Goal: Information Seeking & Learning: Learn about a topic

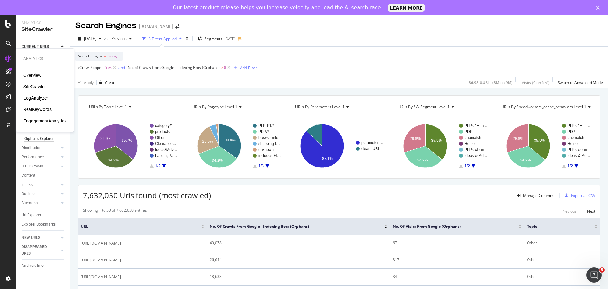
click at [35, 97] on div "LogAnalyzer" at bounding box center [35, 98] width 25 height 6
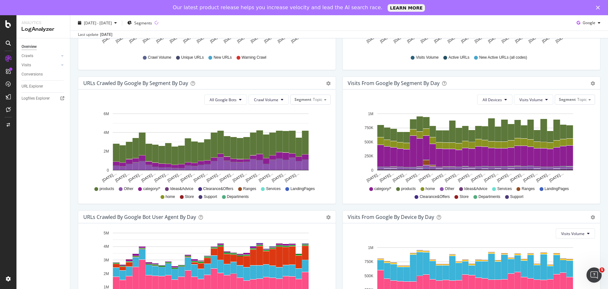
scroll to position [177, 0]
click at [315, 98] on span "Topic" at bounding box center [318, 99] width 10 height 5
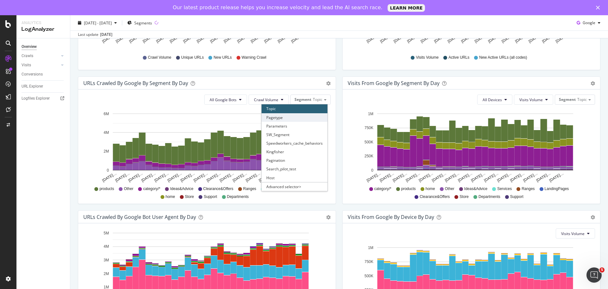
click at [298, 120] on div "Pagetype" at bounding box center [295, 117] width 66 height 9
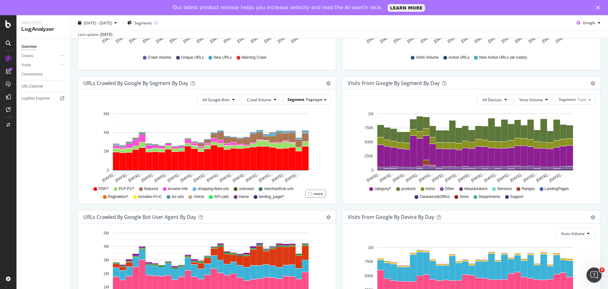
click at [315, 98] on span "Pagetype" at bounding box center [314, 99] width 16 height 5
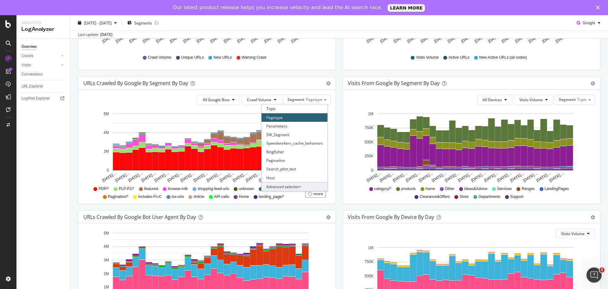
click at [279, 188] on div "Advanced selector >" at bounding box center [295, 186] width 66 height 9
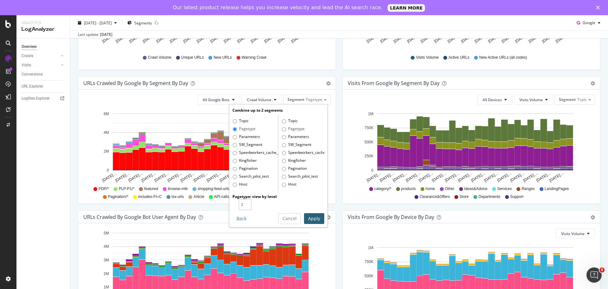
type input "2"
click at [247, 204] on input "2" at bounding box center [245, 204] width 13 height 11
click at [305, 216] on button "Apply" at bounding box center [314, 218] width 20 height 11
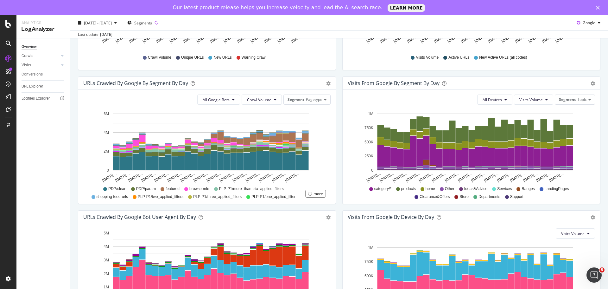
click at [231, 187] on span "PLP-P1/more_than_six_applied_filters" at bounding box center [251, 188] width 65 height 5
click at [222, 188] on span "PLP-P1/more_than_six_applied_filters" at bounding box center [251, 188] width 65 height 5
click at [28, 53] on div "Crawls" at bounding box center [28, 56] width 12 height 7
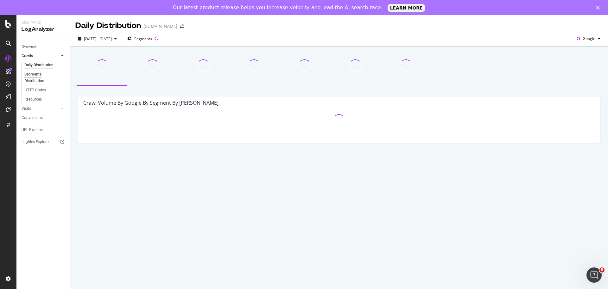
click at [30, 73] on div "Segments Distribution" at bounding box center [41, 77] width 35 height 13
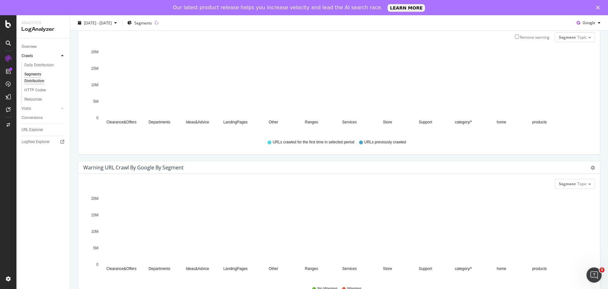
scroll to position [212, 0]
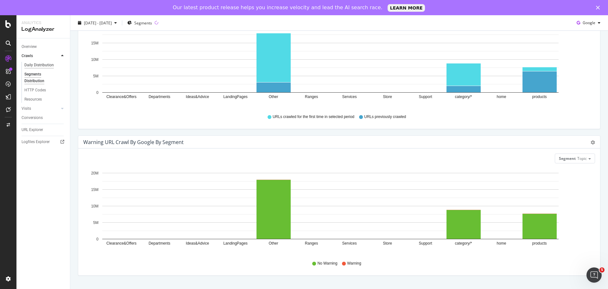
click at [51, 65] on div "Daily Distribution" at bounding box center [38, 65] width 29 height 7
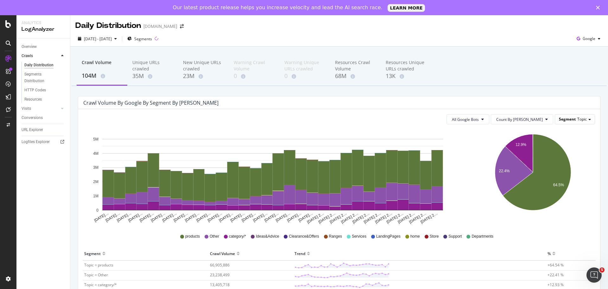
drag, startPoint x: 548, startPoint y: 123, endPoint x: 568, endPoint y: 117, distance: 21.5
click at [568, 117] on div "All Google Bots Count By Day Segment Topic" at bounding box center [339, 119] width 512 height 10
click at [568, 117] on span "Segment" at bounding box center [567, 118] width 17 height 5
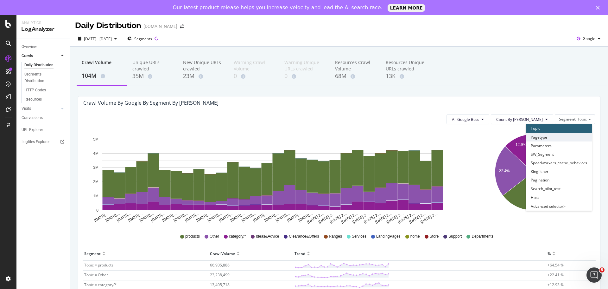
click at [541, 139] on div "Pagetype" at bounding box center [559, 137] width 66 height 9
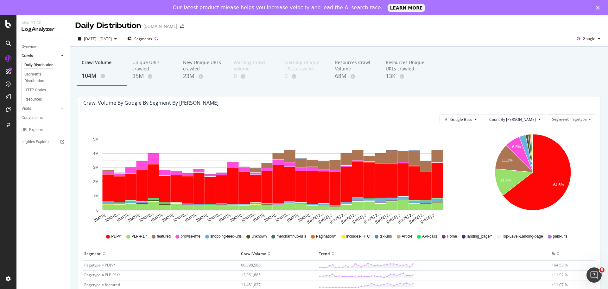
click at [565, 117] on div "Segment Pagetype" at bounding box center [571, 118] width 47 height 9
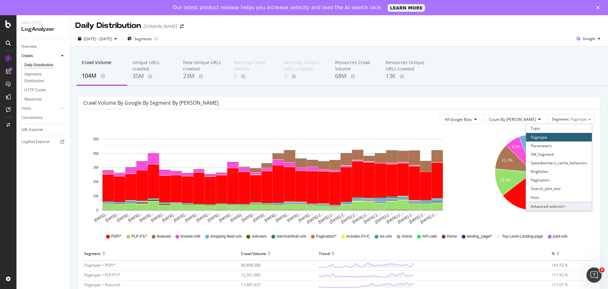
click at [542, 206] on div "Advanced selector >" at bounding box center [559, 206] width 66 height 9
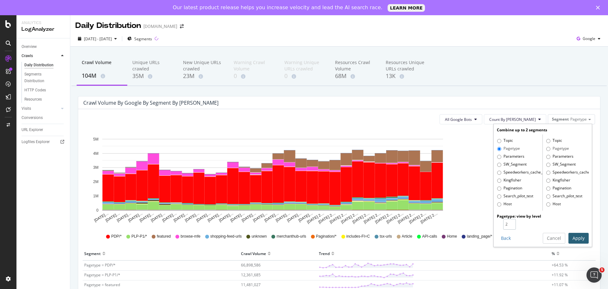
type input "2"
click at [508, 221] on input "2" at bounding box center [509, 224] width 13 height 11
click at [572, 236] on button "Apply" at bounding box center [579, 238] width 20 height 11
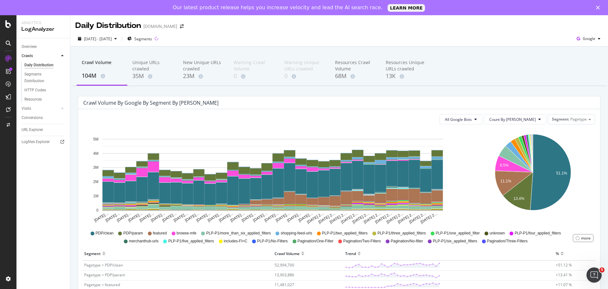
click at [41, 249] on div "Overview Crawls Daily Distribution Segments Distribution HTTP Codes Resources V…" at bounding box center [43, 171] width 54 height 266
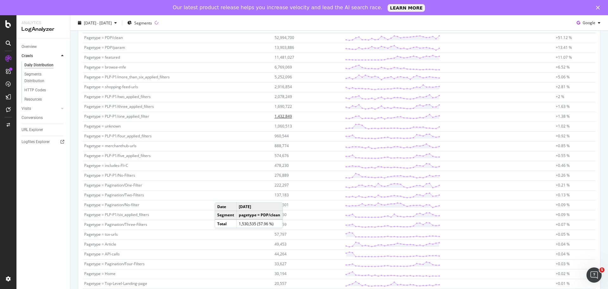
scroll to position [227, 0]
click at [286, 59] on span "11,481,027" at bounding box center [285, 57] width 20 height 5
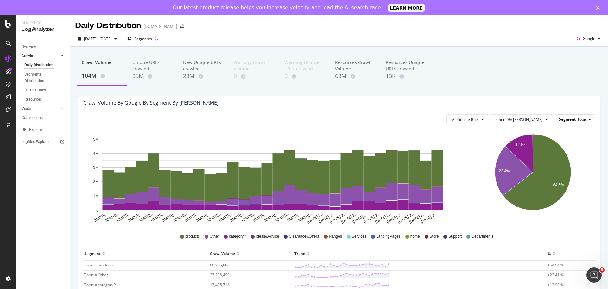
click at [560, 115] on div "Segment Topic" at bounding box center [575, 118] width 40 height 9
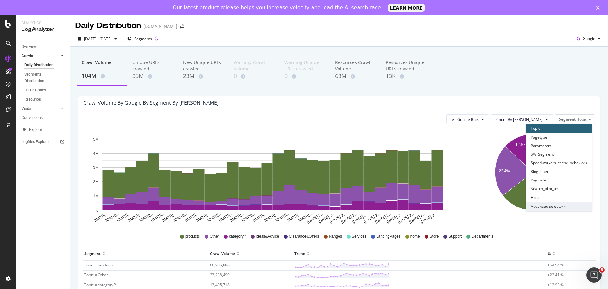
click at [538, 203] on div "Advanced selector >" at bounding box center [559, 206] width 66 height 9
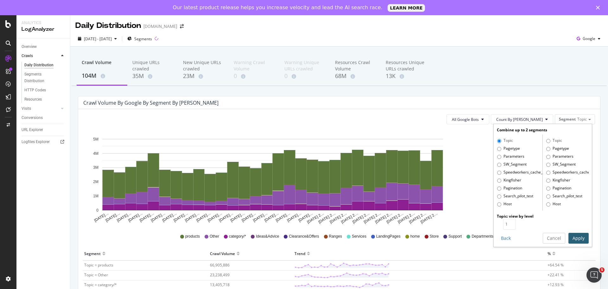
click at [497, 148] on label "Pagetype" at bounding box center [508, 148] width 23 height 6
click at [497, 148] on input "Pagetype" at bounding box center [499, 149] width 4 height 4
radio input "true"
radio input "false"
click at [505, 220] on input "1" at bounding box center [509, 224] width 13 height 11
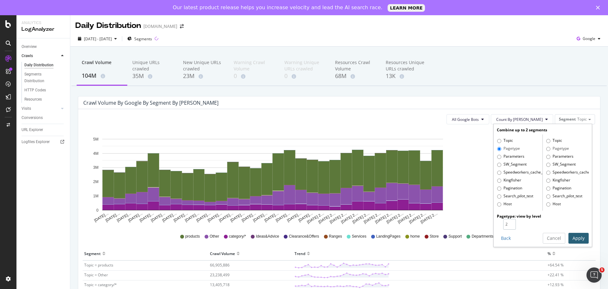
type input "2"
click at [508, 222] on input "2" at bounding box center [509, 224] width 13 height 11
click at [569, 239] on button "Apply" at bounding box center [579, 238] width 20 height 11
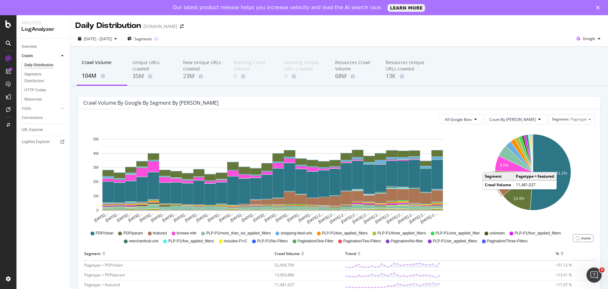
click at [469, 157] on div "6.5% 11.1% 13.4% 51.1% Segment Crawl Volume Pagetype = PDP/clean 52,994,700 Pag…" at bounding box center [534, 176] width 130 height 95
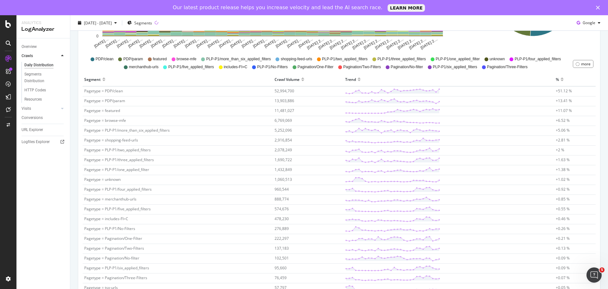
scroll to position [174, 0]
click at [290, 142] on span "2,916,854" at bounding box center [283, 139] width 17 height 5
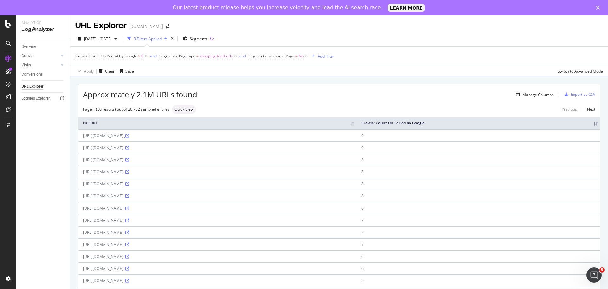
click at [129, 135] on icon at bounding box center [127, 136] width 4 height 4
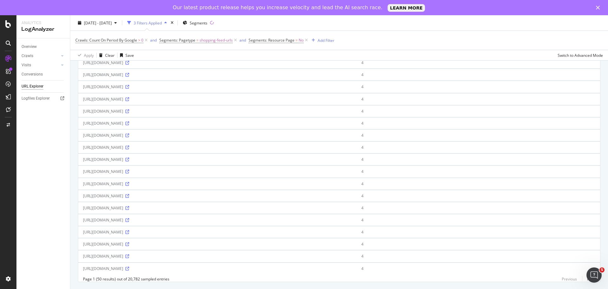
scroll to position [464, 0]
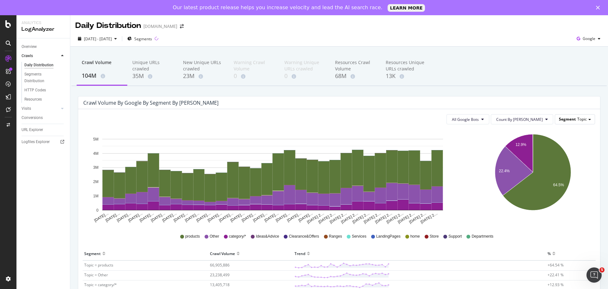
click at [578, 117] on span "Topic" at bounding box center [583, 118] width 10 height 5
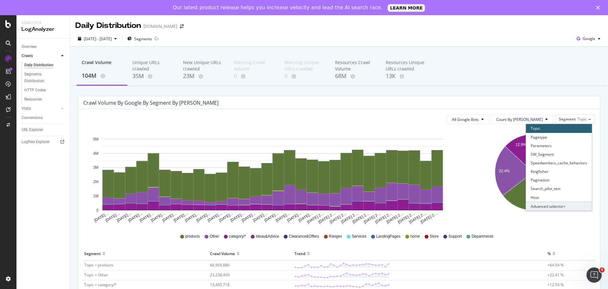
click at [553, 206] on div "Advanced selector >" at bounding box center [559, 206] width 66 height 9
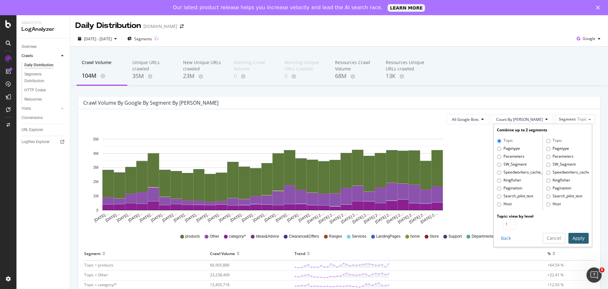
click at [507, 148] on label "Pagetype" at bounding box center [508, 148] width 23 height 6
click at [502, 148] on input "Pagetype" at bounding box center [499, 149] width 4 height 4
radio input "true"
radio input "false"
type input "2"
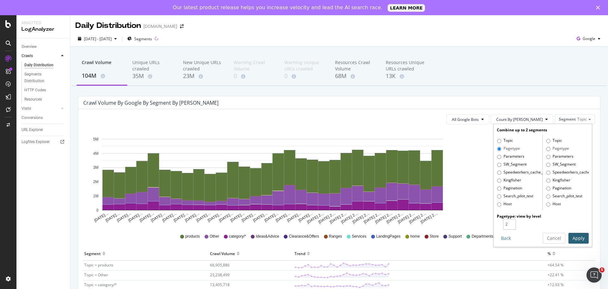
click at [507, 221] on input "2" at bounding box center [509, 224] width 13 height 11
click at [566, 230] on div "Combine up to 2 segments Topic Pagetype Parameters SW_Segment Speedworkers_cach…" at bounding box center [543, 185] width 98 height 122
click at [569, 235] on button "Apply" at bounding box center [579, 238] width 20 height 11
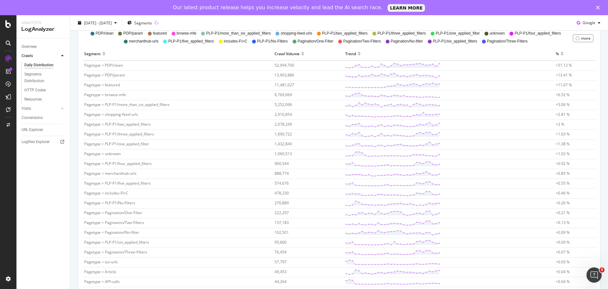
scroll to position [199, 0]
click at [278, 155] on span "1,060,513" at bounding box center [283, 153] width 17 height 5
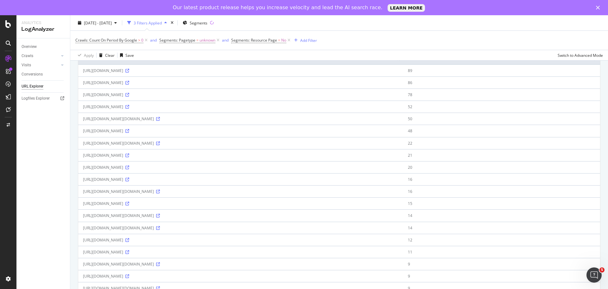
scroll to position [65, 0]
click at [160, 121] on icon at bounding box center [158, 119] width 4 height 4
click at [129, 133] on icon at bounding box center [127, 131] width 4 height 4
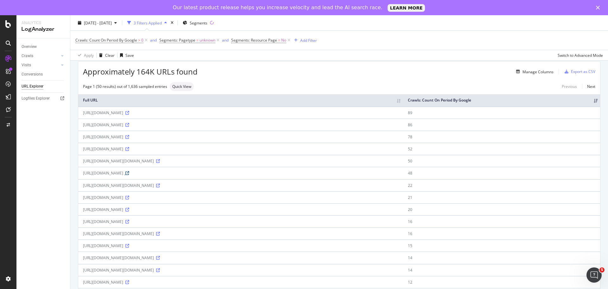
scroll to position [0, 0]
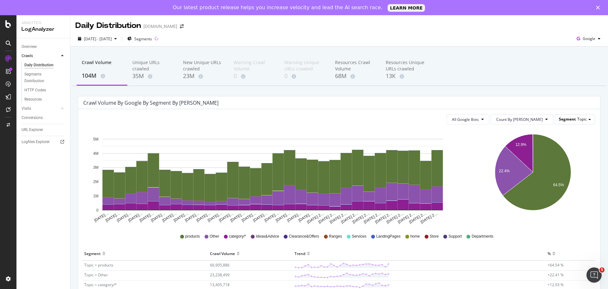
click at [563, 118] on span "Segment" at bounding box center [567, 118] width 17 height 5
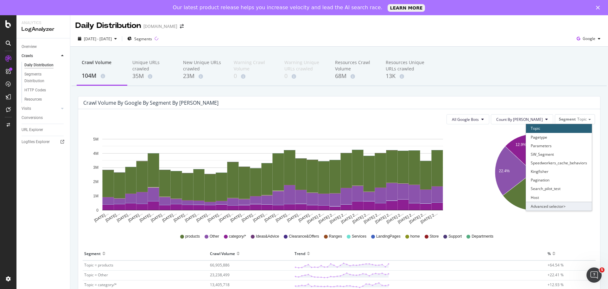
click at [549, 203] on div "Advanced selector >" at bounding box center [559, 206] width 66 height 9
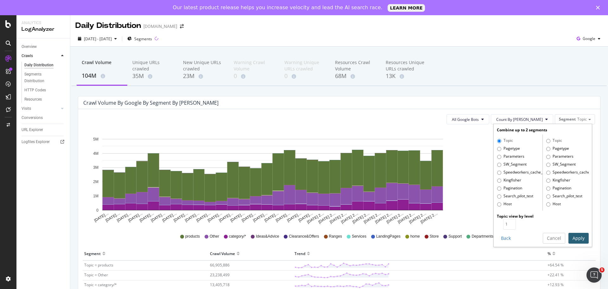
click at [512, 150] on label "Pagetype" at bounding box center [508, 148] width 23 height 6
click at [502, 150] on input "Pagetype" at bounding box center [499, 149] width 4 height 4
radio input "true"
radio input "false"
click at [509, 220] on input "1" at bounding box center [509, 224] width 13 height 11
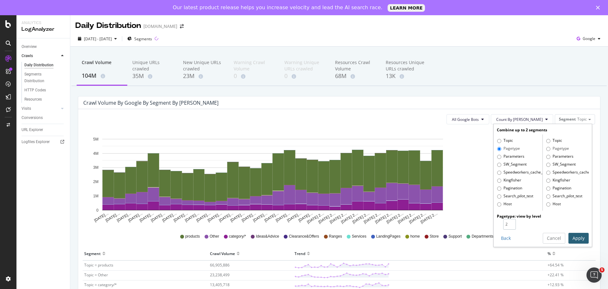
type input "2"
click at [507, 224] on input "2" at bounding box center [509, 224] width 13 height 11
click at [569, 236] on button "Apply" at bounding box center [579, 238] width 20 height 11
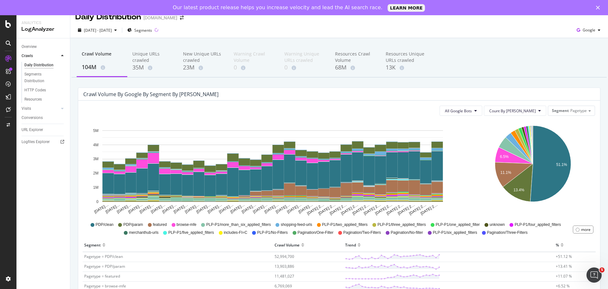
scroll to position [16, 0]
